Goal: Obtain resource: Obtain resource

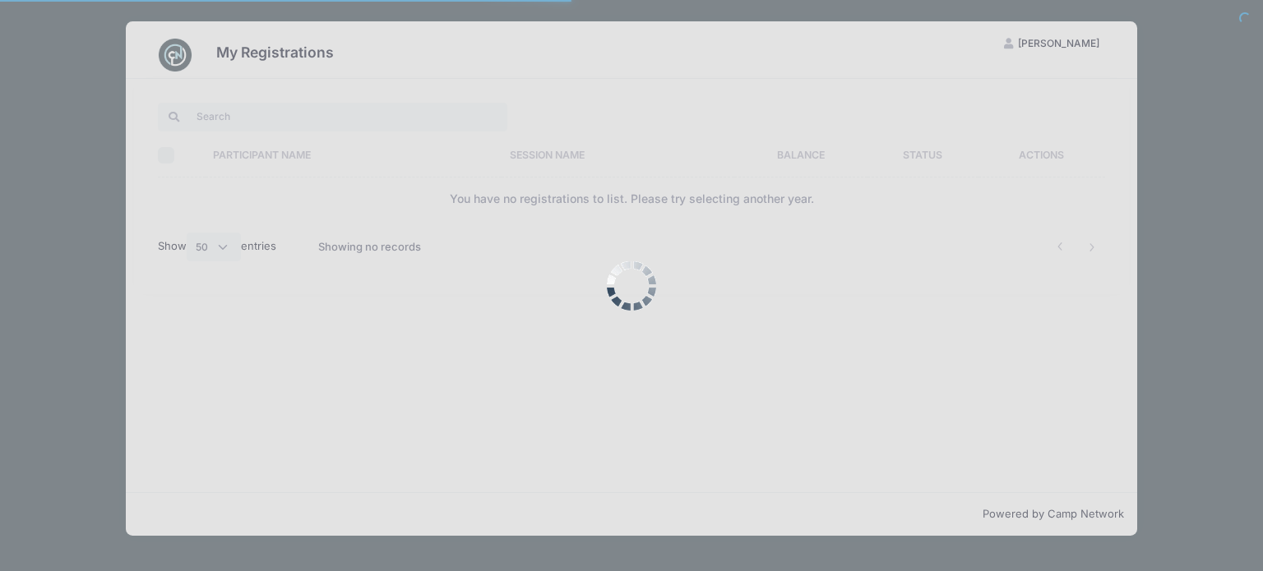
select select "50"
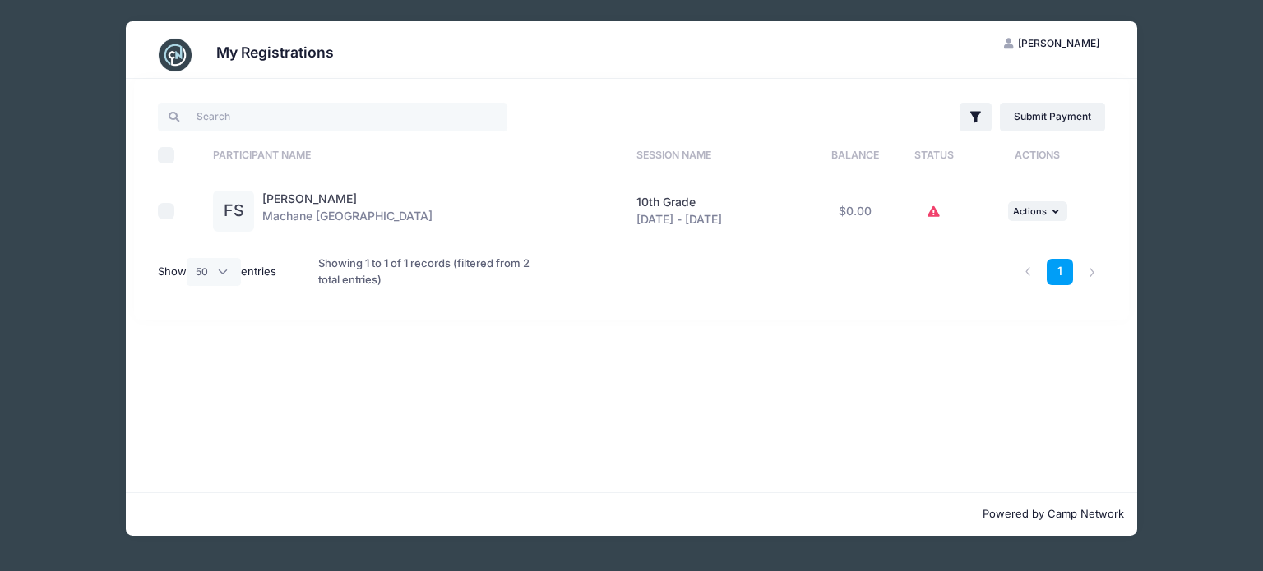
click at [934, 226] on button at bounding box center [933, 211] width 13 height 35
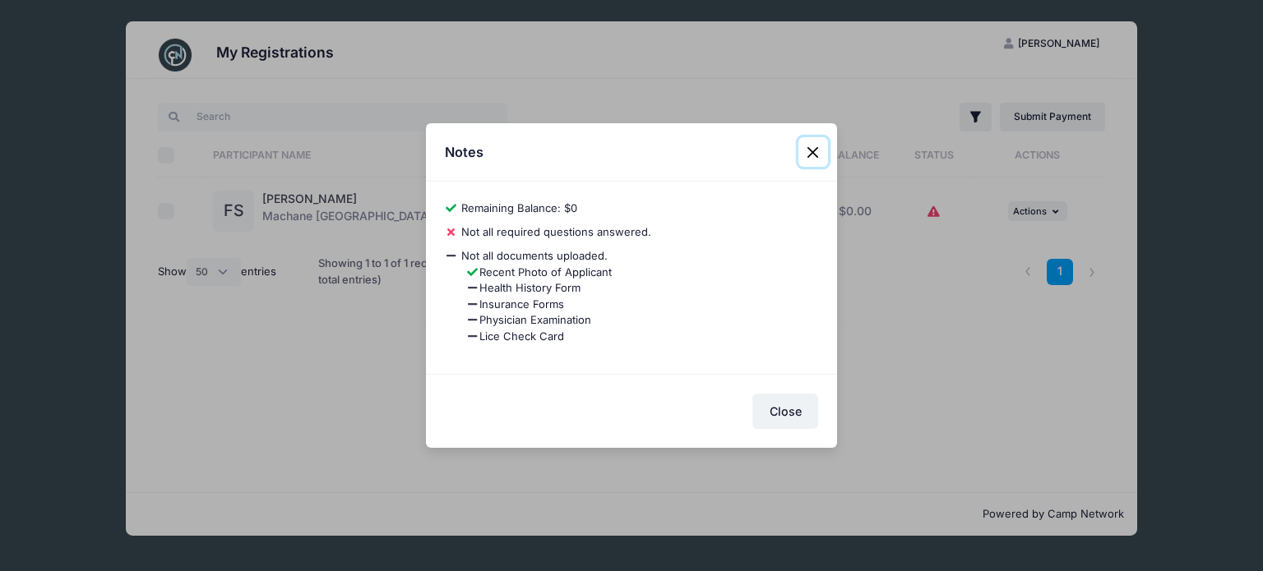
click at [815, 162] on button "Close" at bounding box center [813, 152] width 30 height 30
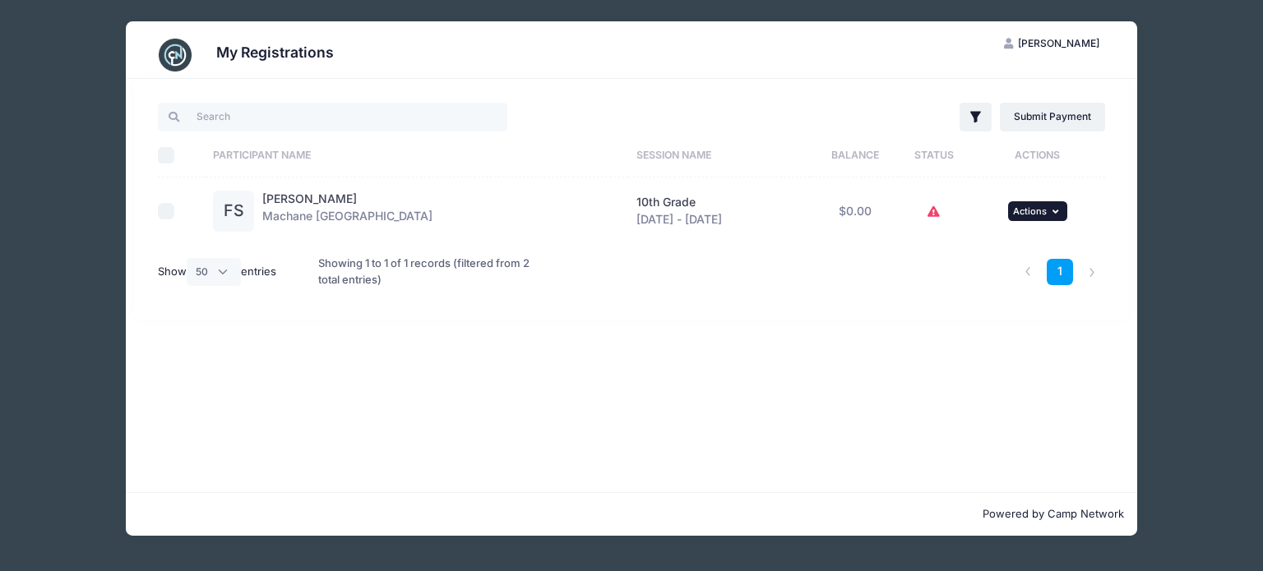
click at [1041, 210] on span "Actions" at bounding box center [1030, 212] width 34 height 12
click at [843, 400] on div "Filter Filter Options Show: Current Registrations Past Registratations Pending …" at bounding box center [631, 285] width 1011 height 413
click at [1065, 270] on link "1" at bounding box center [1059, 272] width 27 height 27
click at [934, 212] on icon at bounding box center [933, 212] width 13 height 0
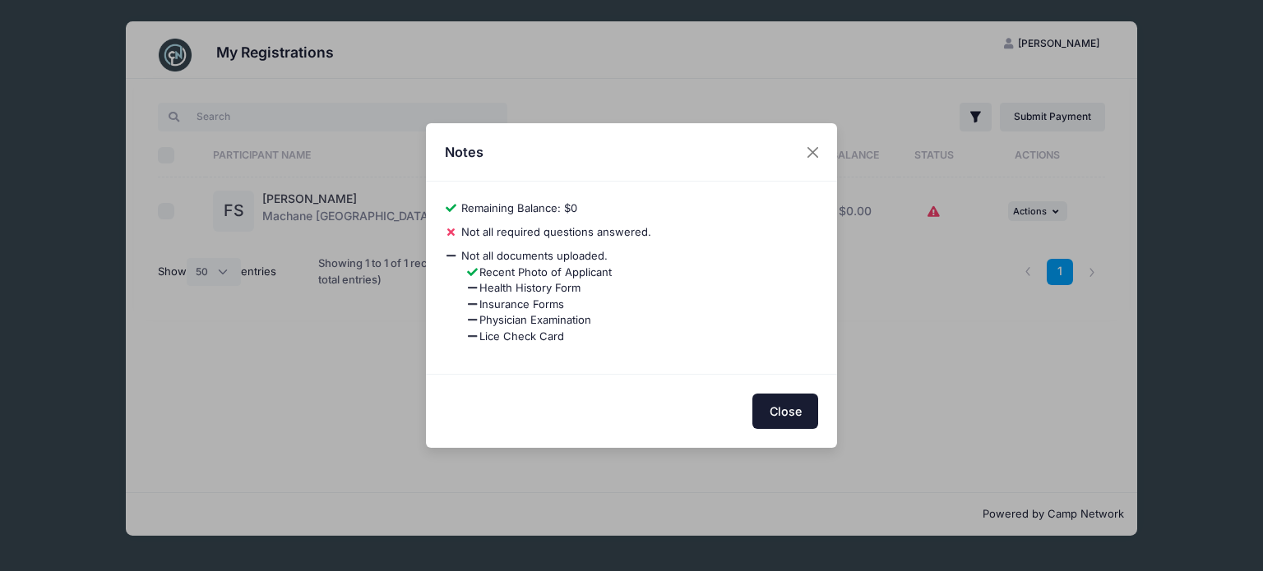
click at [792, 417] on button "Close" at bounding box center [785, 411] width 66 height 35
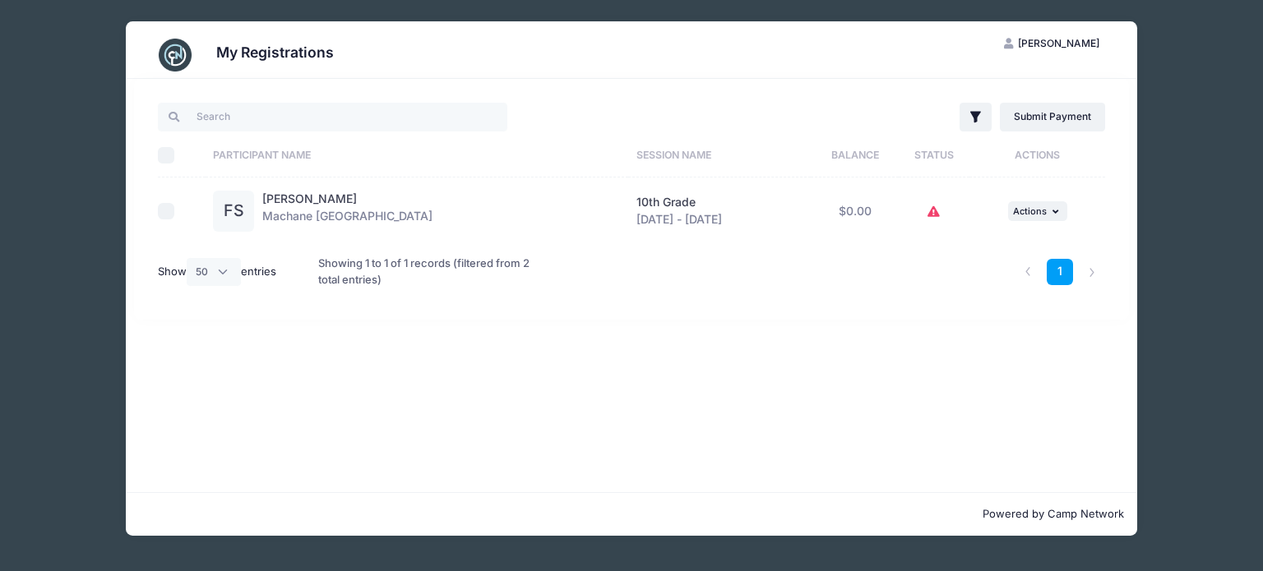
click at [349, 276] on div "Showing 1 to 1 of 1 records (filtered from 2 total entries)" at bounding box center [430, 271] width 224 height 53
click at [1049, 503] on div "Powered by Camp Network" at bounding box center [631, 514] width 1011 height 44
click at [169, 208] on input "checkbox" at bounding box center [166, 211] width 16 height 16
checkbox input "true"
click at [1043, 210] on span "Actions" at bounding box center [1030, 212] width 34 height 12
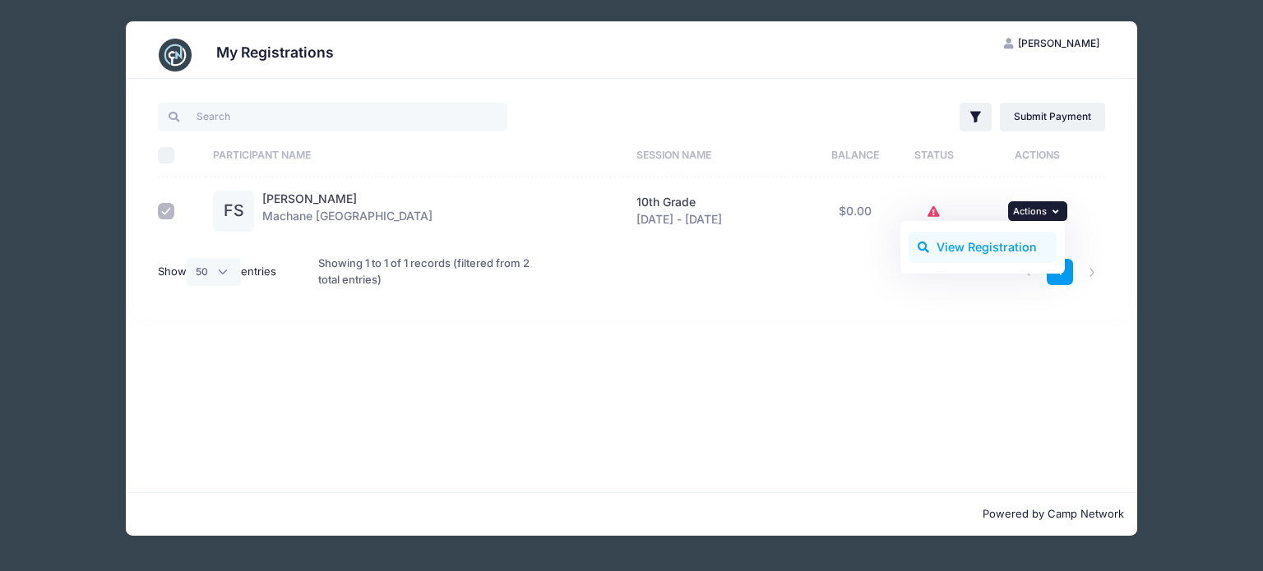
click at [1013, 247] on link "View Registration" at bounding box center [982, 247] width 149 height 31
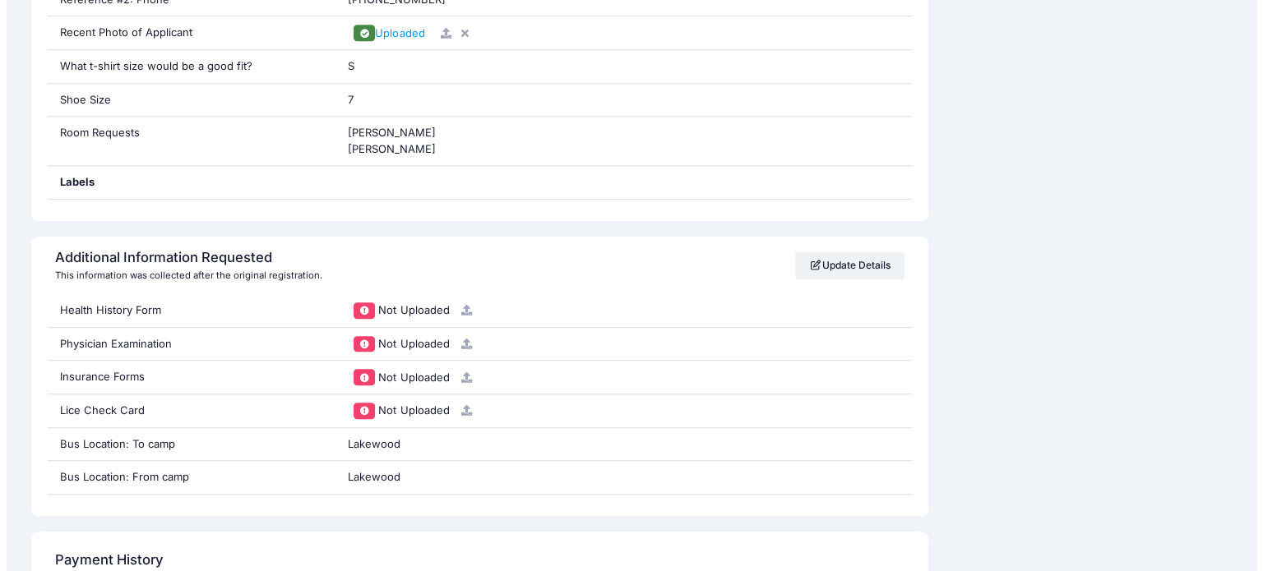
scroll to position [1411, 0]
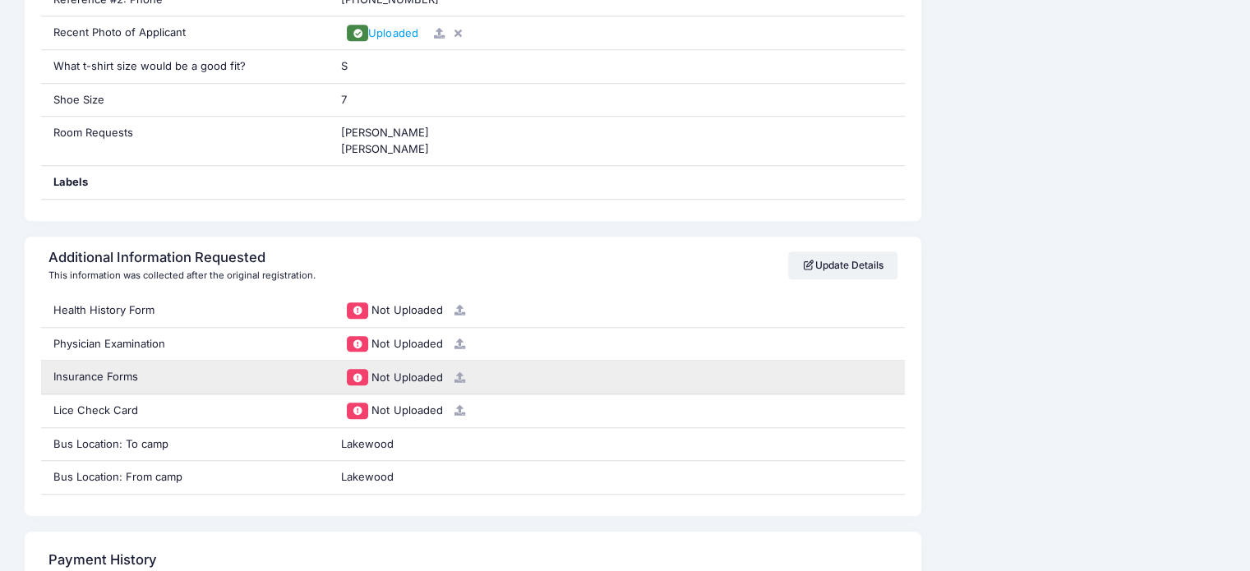
click at [361, 376] on span at bounding box center [358, 377] width 12 height 9
click at [621, 380] on div "Not Uploaded" at bounding box center [617, 377] width 552 height 16
click at [605, 377] on div "Not Uploaded" at bounding box center [617, 377] width 552 height 16
click at [457, 376] on icon at bounding box center [459, 377] width 13 height 11
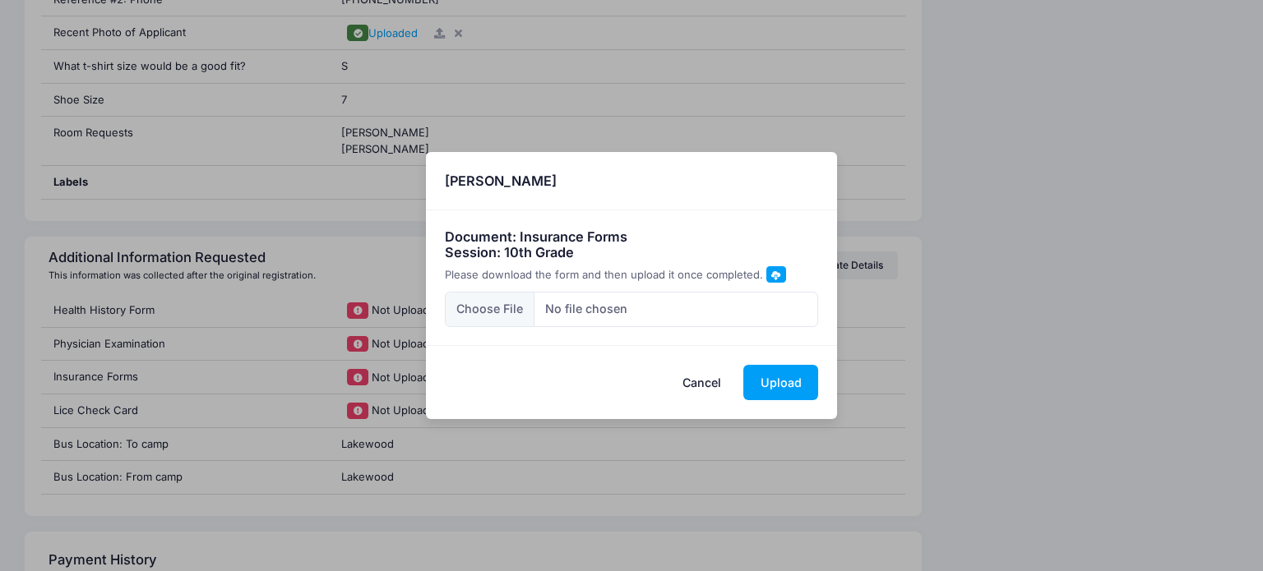
click at [771, 270] on span at bounding box center [775, 274] width 9 height 9
click at [681, 380] on button "Cancel" at bounding box center [702, 382] width 72 height 35
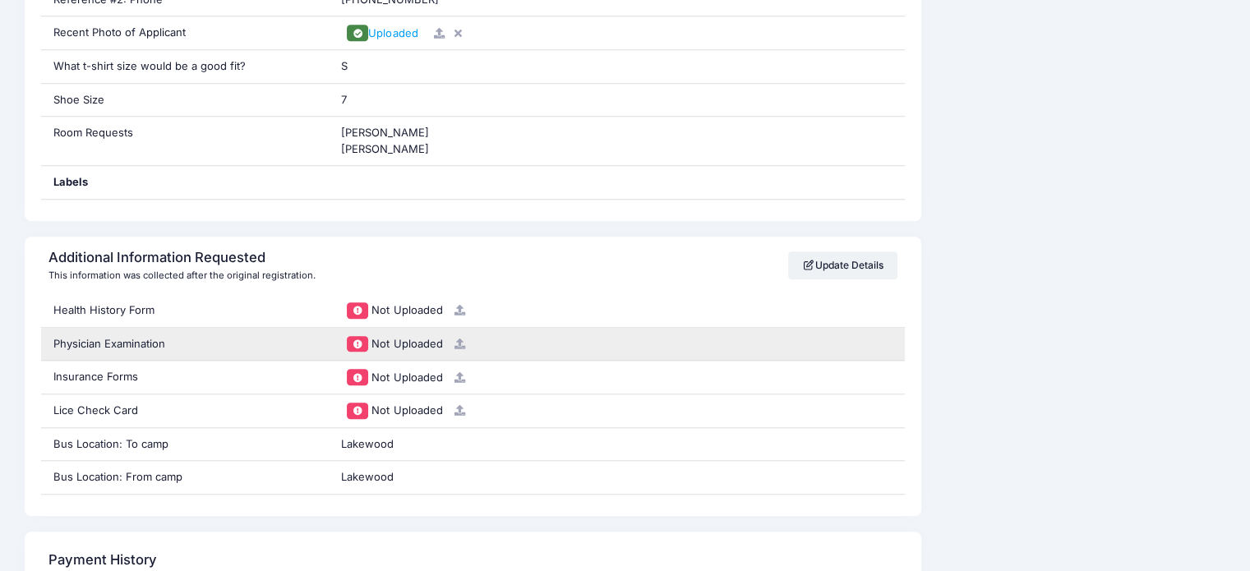
click at [460, 339] on icon at bounding box center [459, 344] width 13 height 11
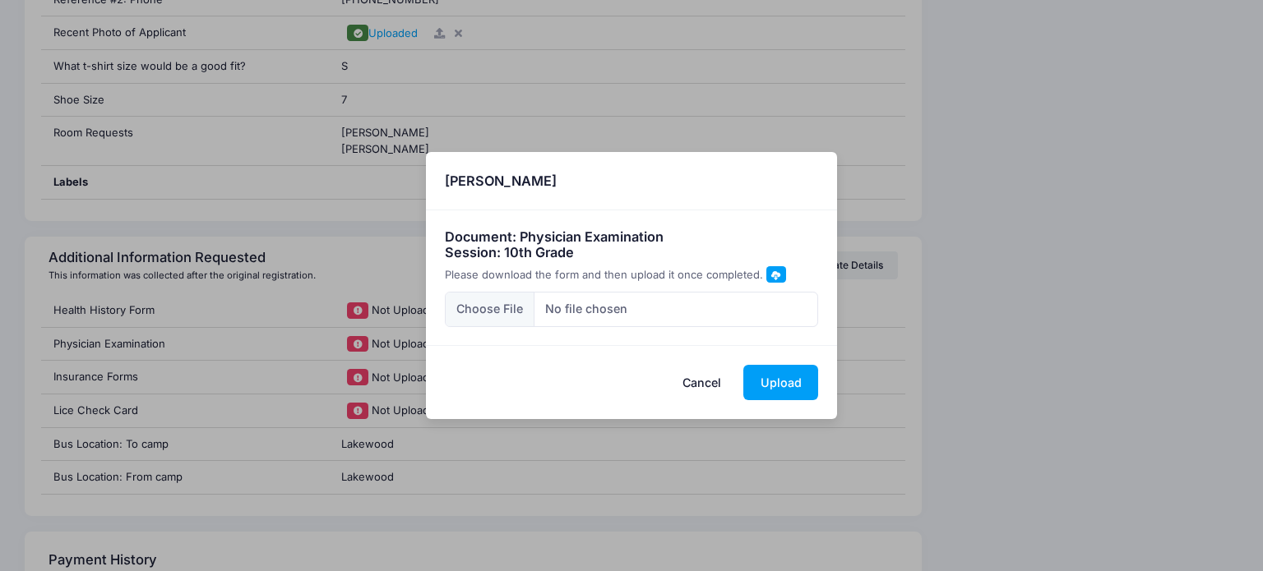
click at [755, 274] on span "Please download the form and then upload it once completed." at bounding box center [604, 274] width 318 height 13
click at [771, 275] on span at bounding box center [775, 274] width 9 height 9
click at [699, 393] on button "Cancel" at bounding box center [702, 382] width 72 height 35
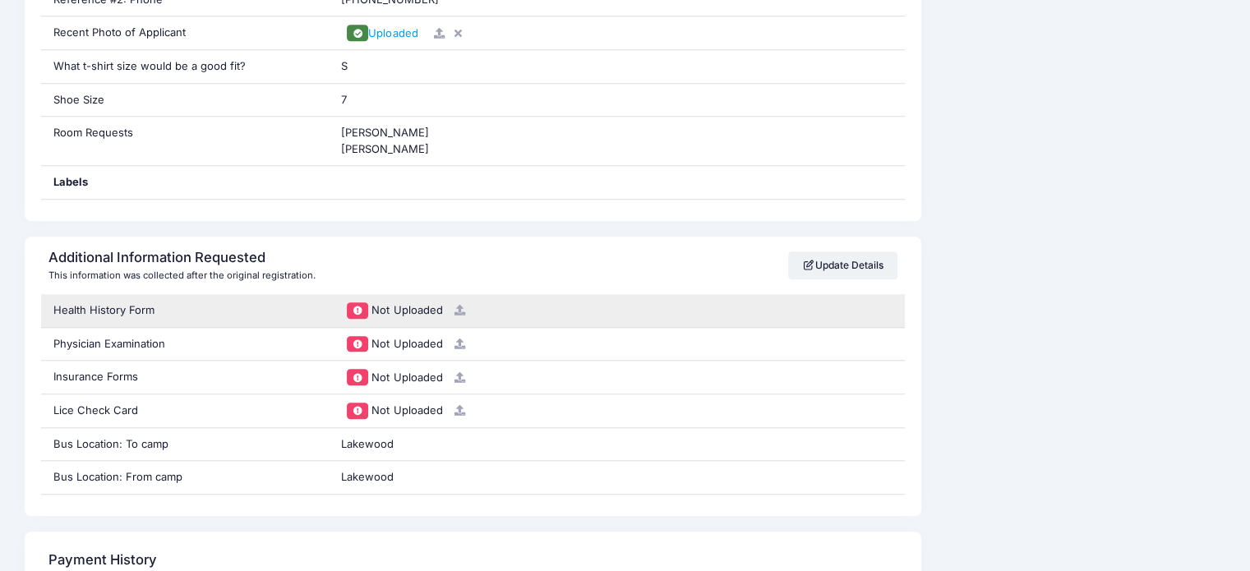
click at [391, 303] on span "Not Uploaded" at bounding box center [407, 309] width 71 height 13
click at [459, 305] on icon at bounding box center [459, 310] width 13 height 11
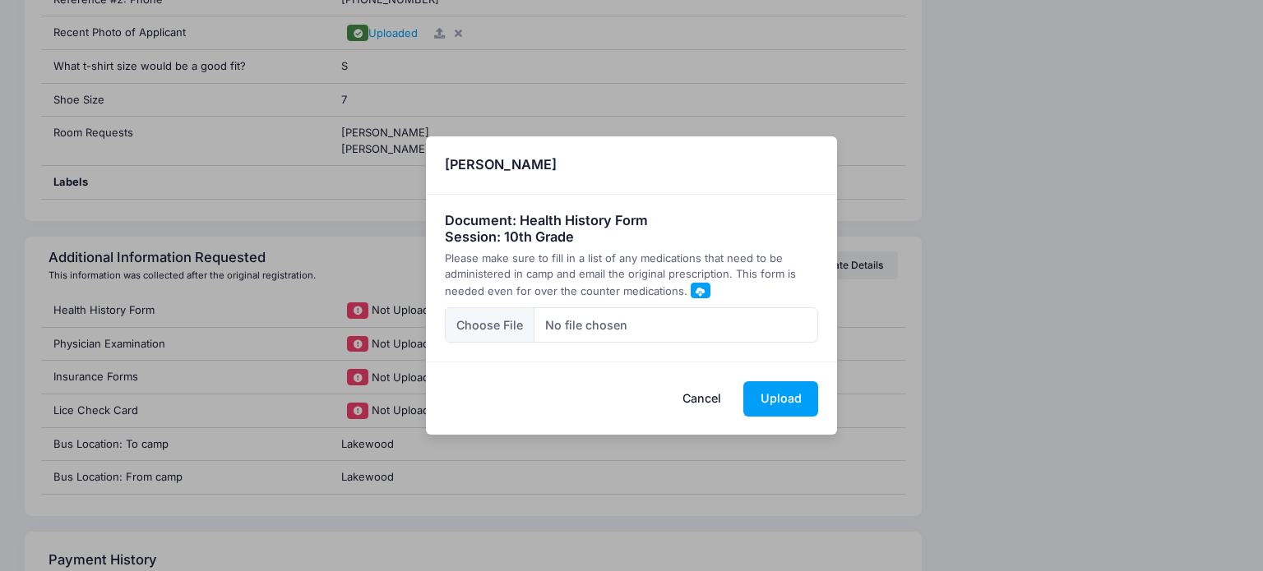
click at [692, 280] on span "Please make sure to fill in a list of any medications that need to be administe…" at bounding box center [620, 275] width 351 height 46
click at [695, 291] on span at bounding box center [699, 291] width 9 height 9
click at [707, 405] on button "Cancel" at bounding box center [702, 398] width 72 height 35
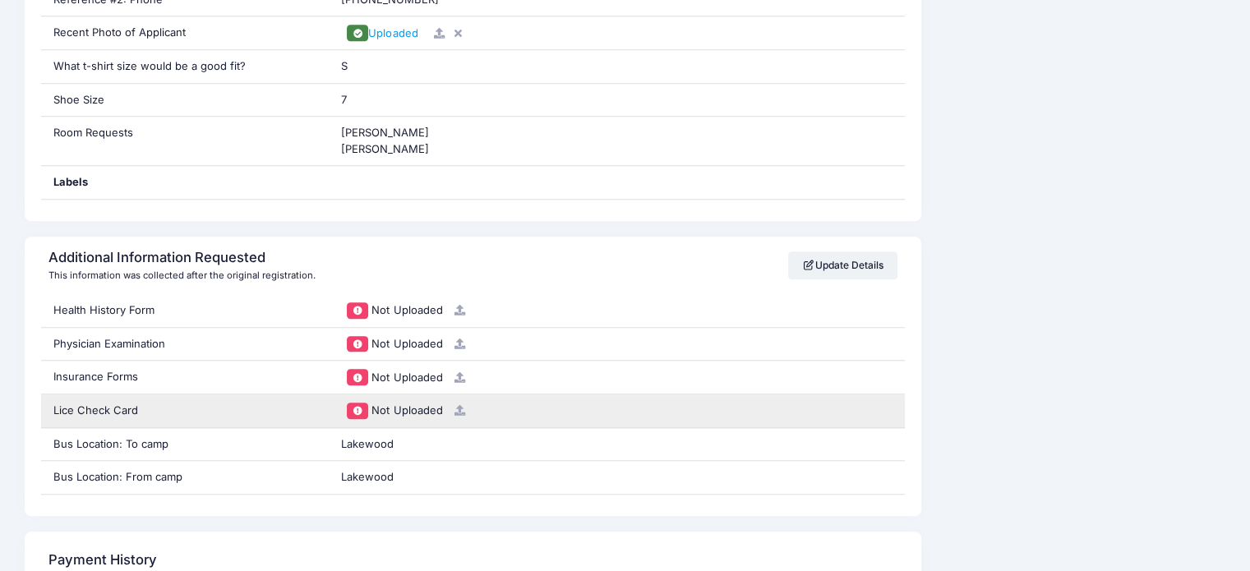
click at [404, 411] on span "Not Uploaded" at bounding box center [407, 410] width 71 height 13
click at [406, 409] on span "Not Uploaded" at bounding box center [407, 410] width 71 height 13
click at [374, 407] on span "Not Uploaded" at bounding box center [407, 410] width 71 height 13
click at [448, 412] on link at bounding box center [457, 410] width 19 height 13
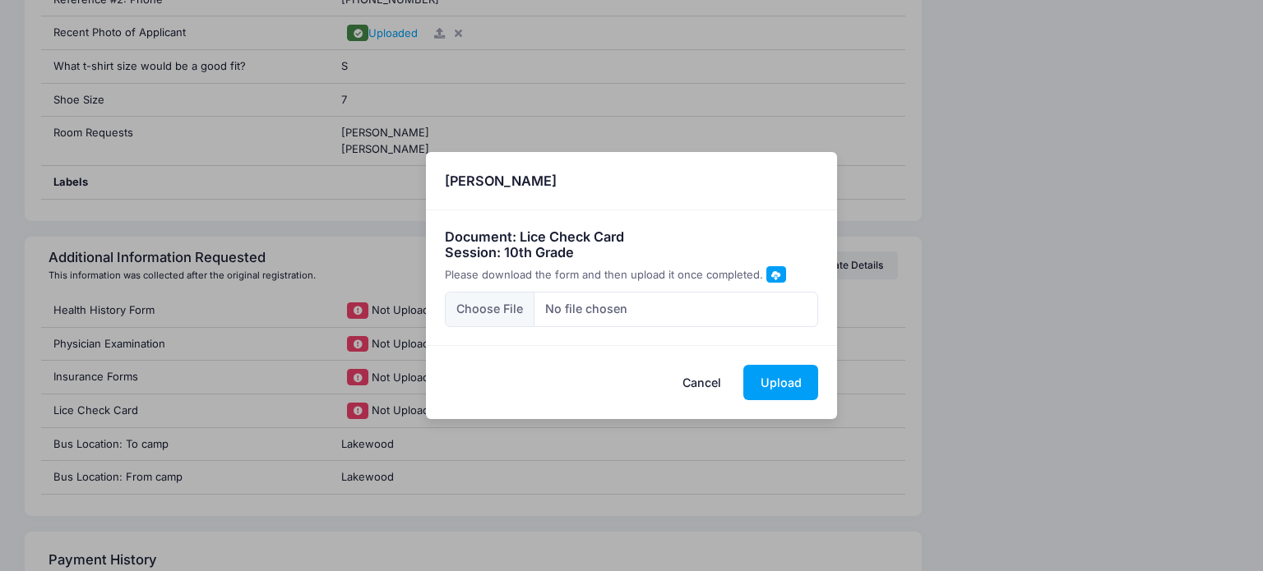
click at [751, 277] on span "Please download the form and then upload it once completed." at bounding box center [604, 274] width 318 height 13
click at [771, 275] on span at bounding box center [775, 274] width 9 height 9
